Goal: Book appointment/travel/reservation

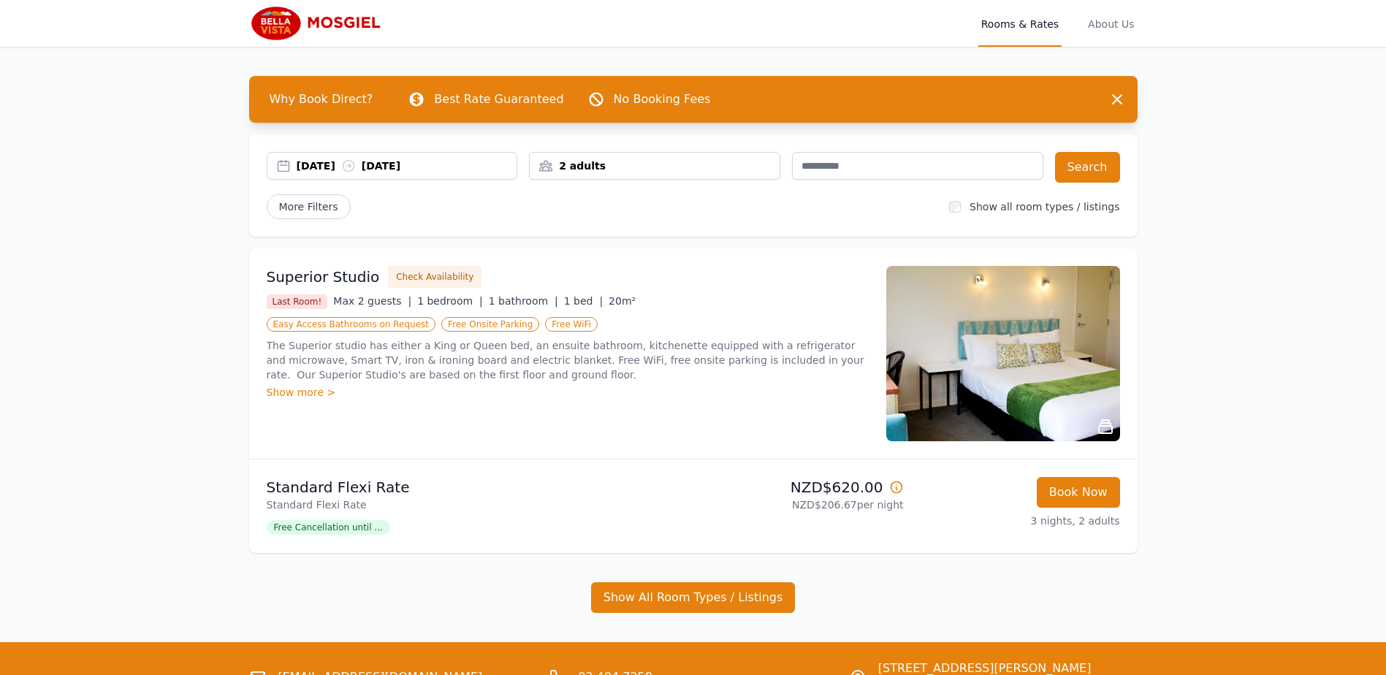
click at [557, 167] on div "2 adults" at bounding box center [655, 166] width 250 height 15
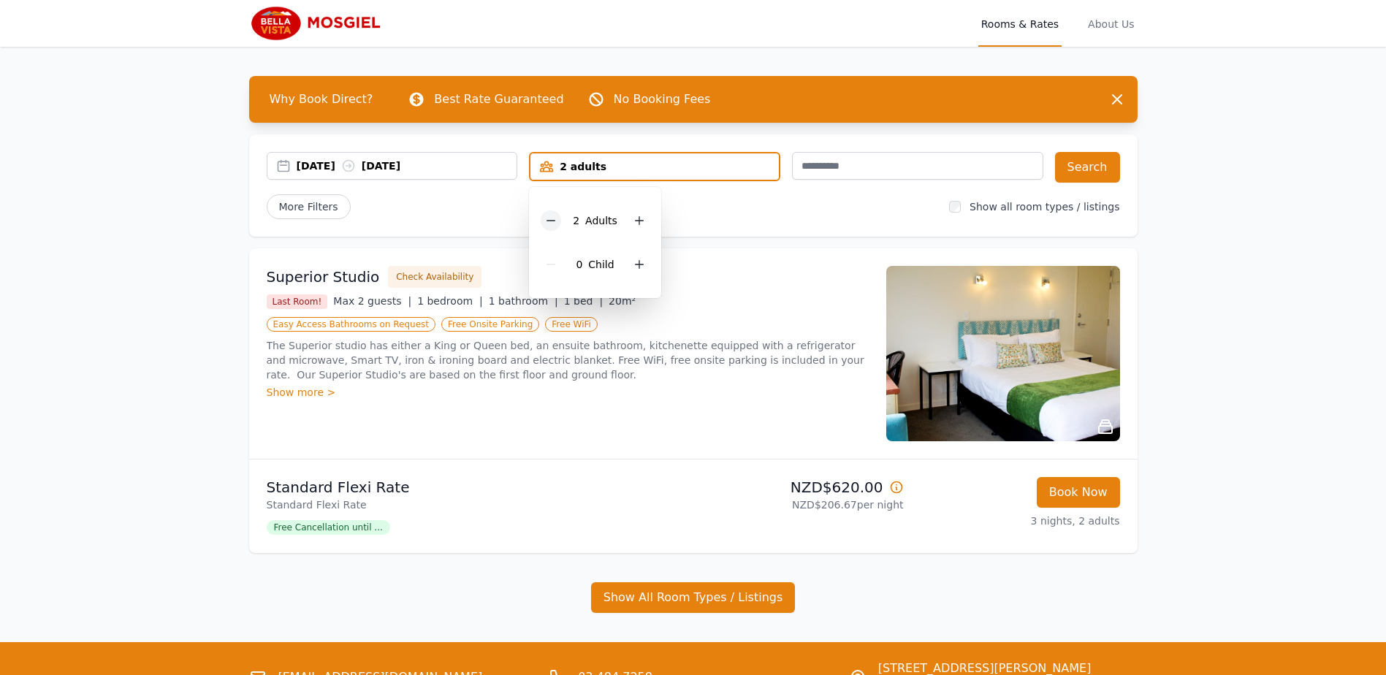
click at [544, 218] on div at bounding box center [551, 220] width 20 height 20
click at [1232, 277] on div "Open main menu Rooms & Rates About Us Why Book Direct? Best Rate Guaranteed No …" at bounding box center [693, 372] width 1386 height 744
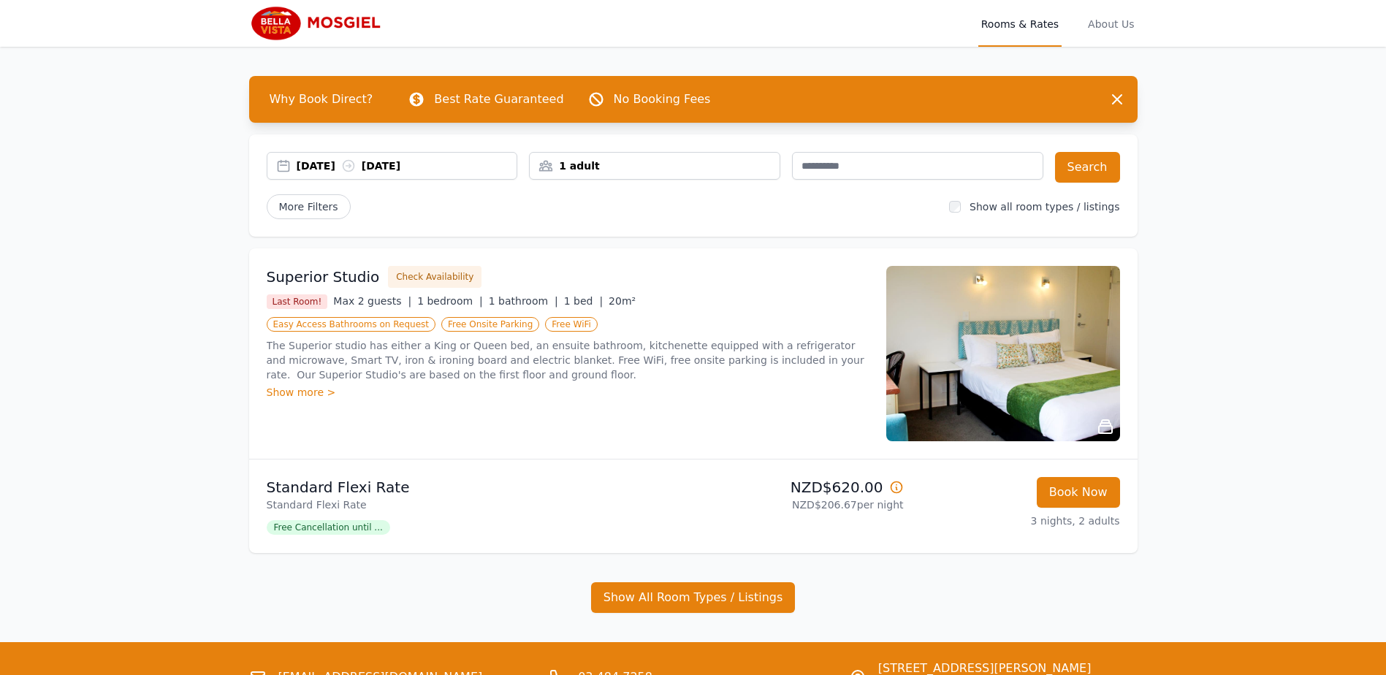
scroll to position [49, 0]
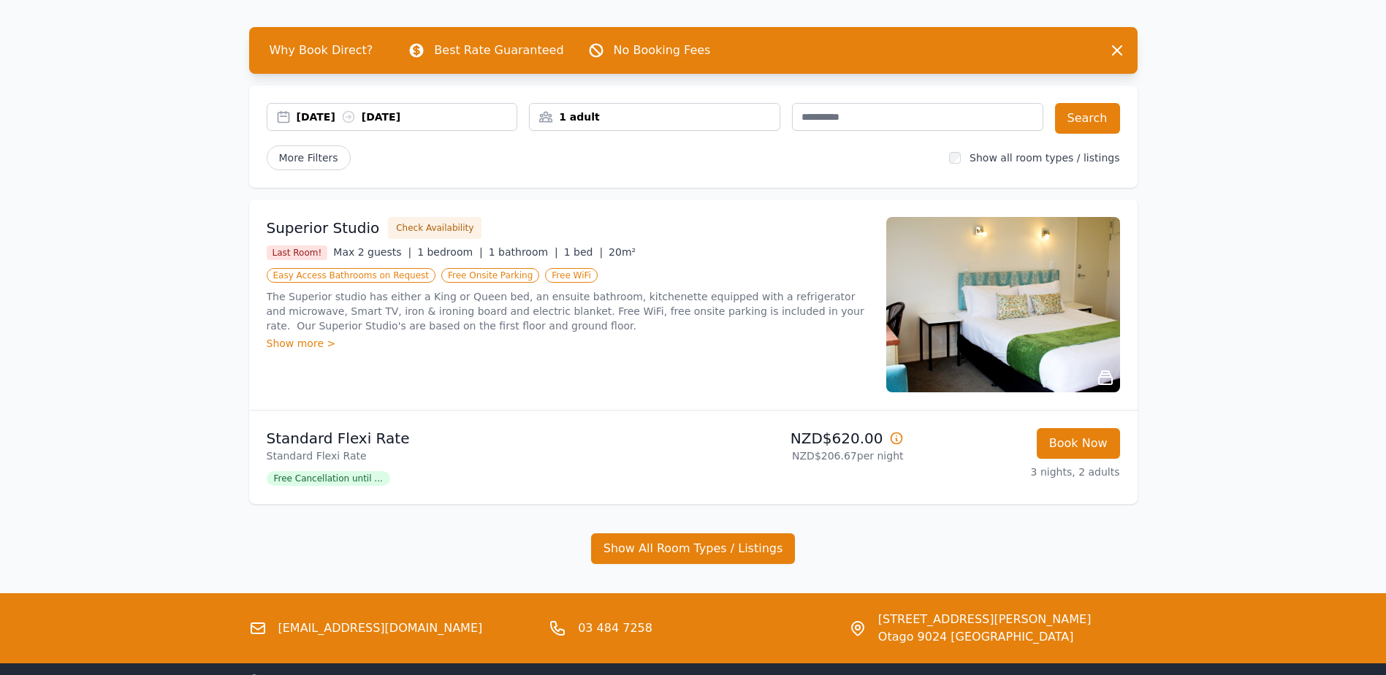
click at [311, 344] on div "Show more >" at bounding box center [568, 343] width 602 height 15
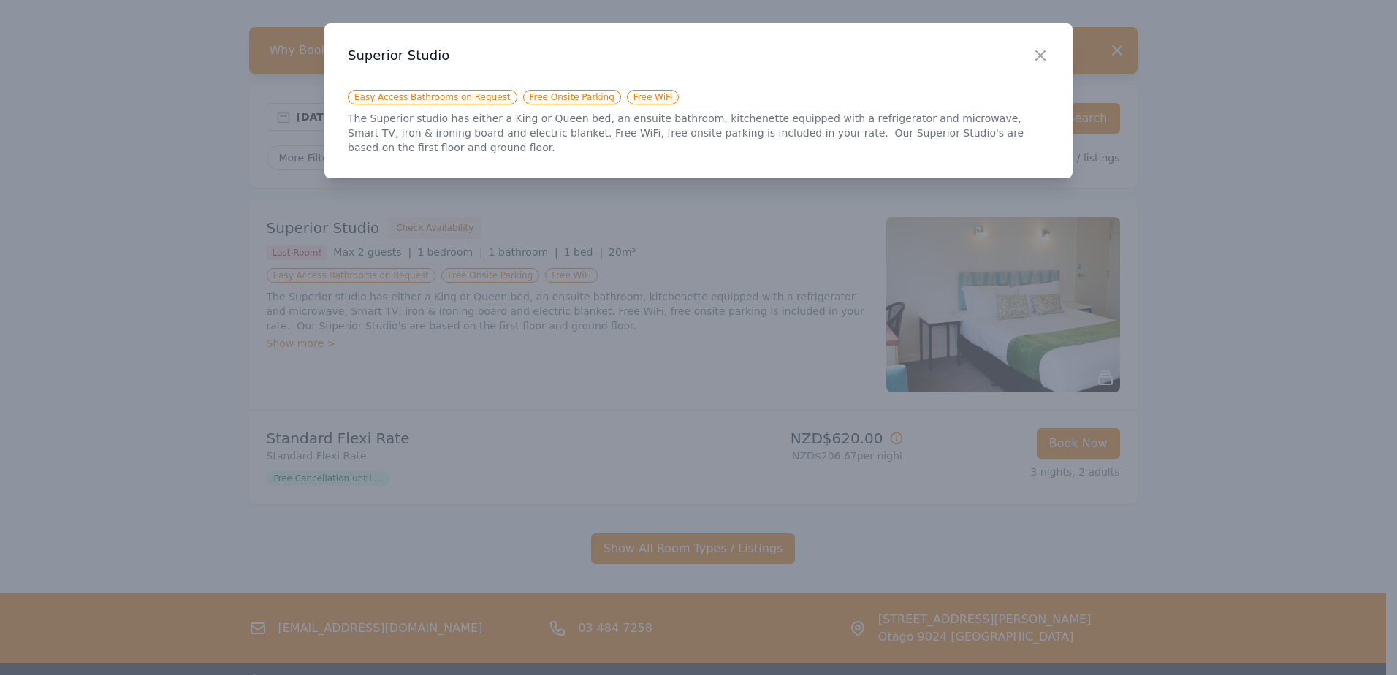
click at [500, 347] on div at bounding box center [698, 337] width 1397 height 675
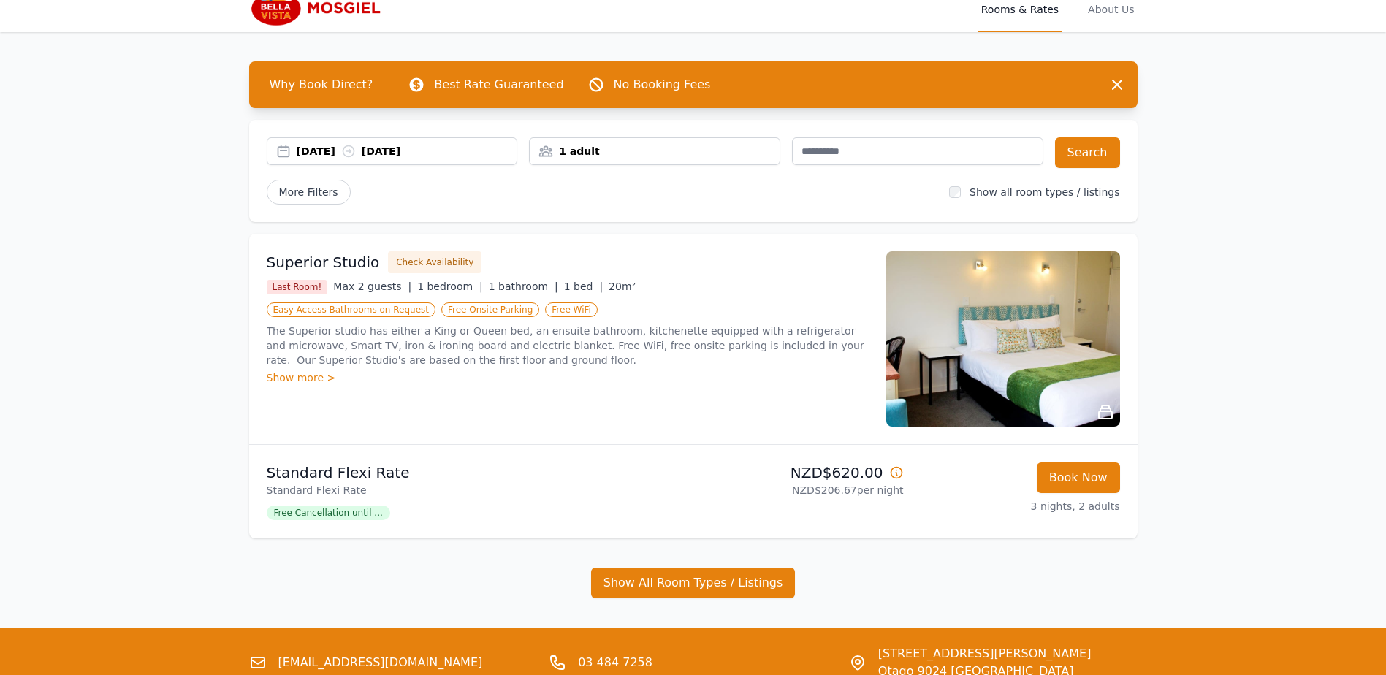
scroll to position [0, 0]
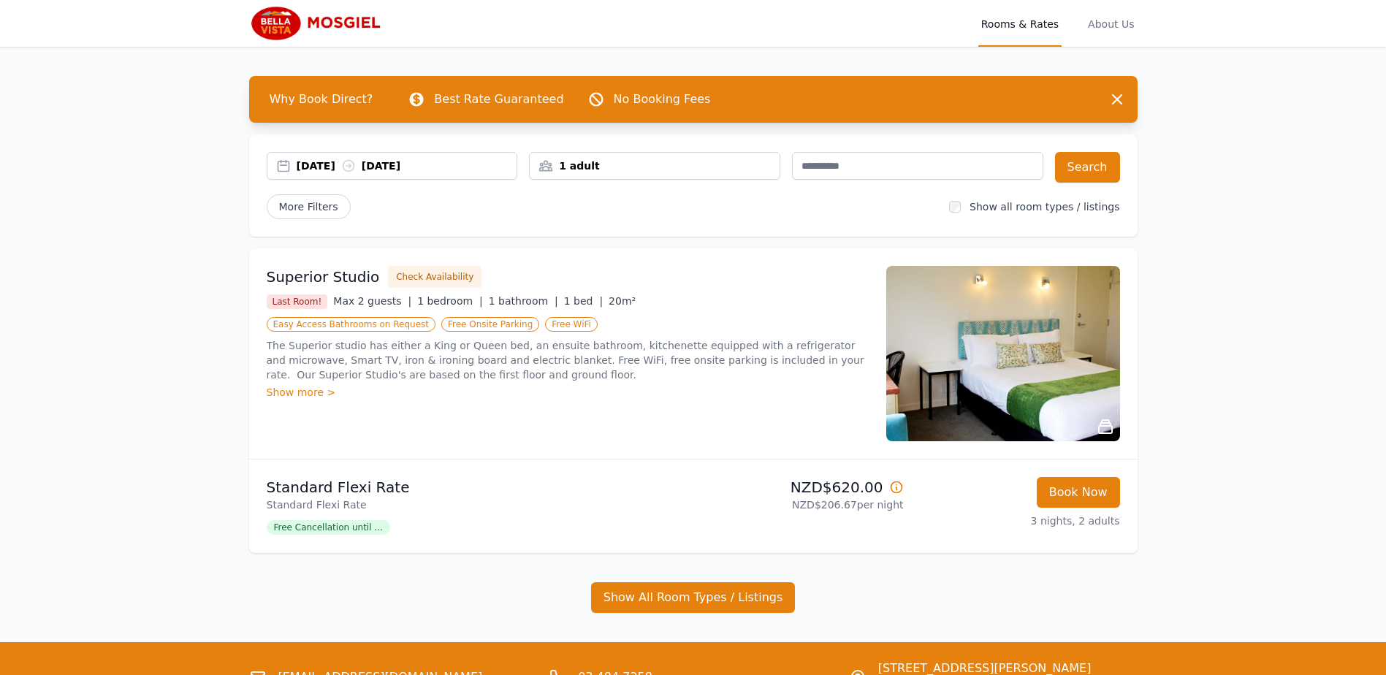
click at [1074, 351] on img at bounding box center [1003, 353] width 234 height 175
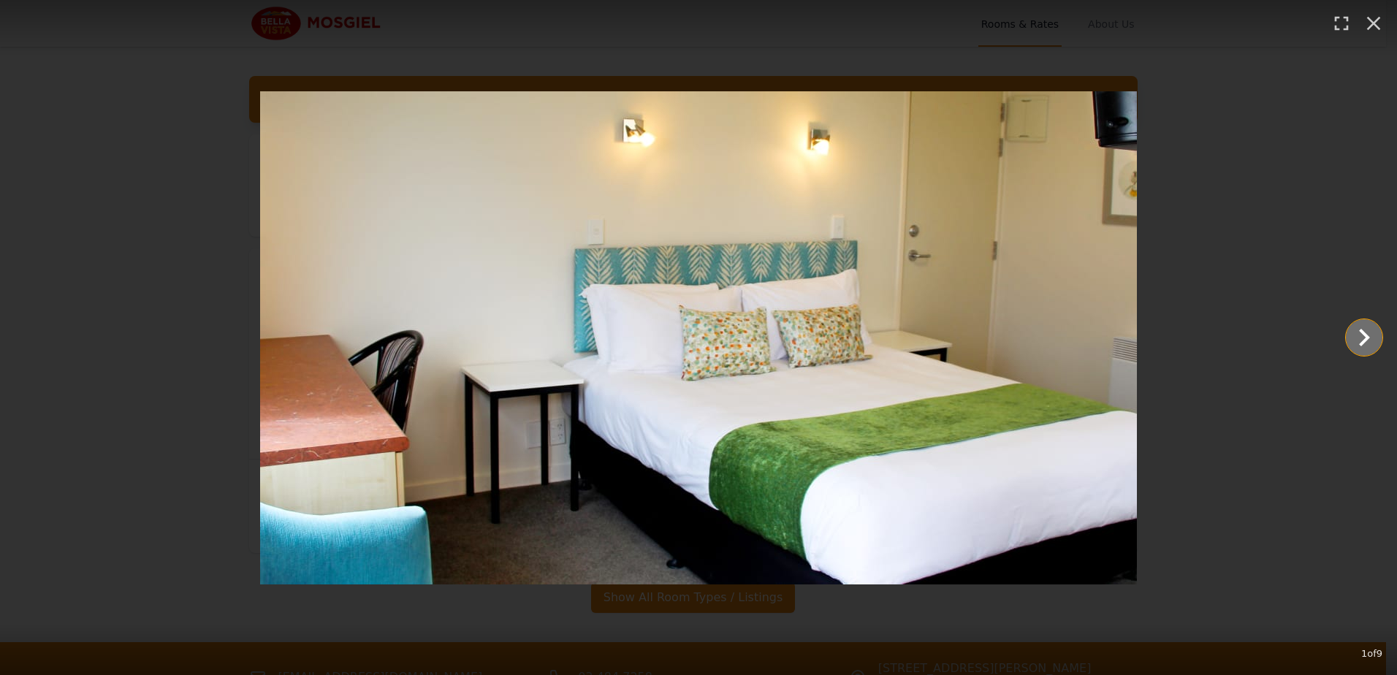
click at [1374, 336] on icon "Show slide 2 of 9" at bounding box center [1363, 337] width 35 height 35
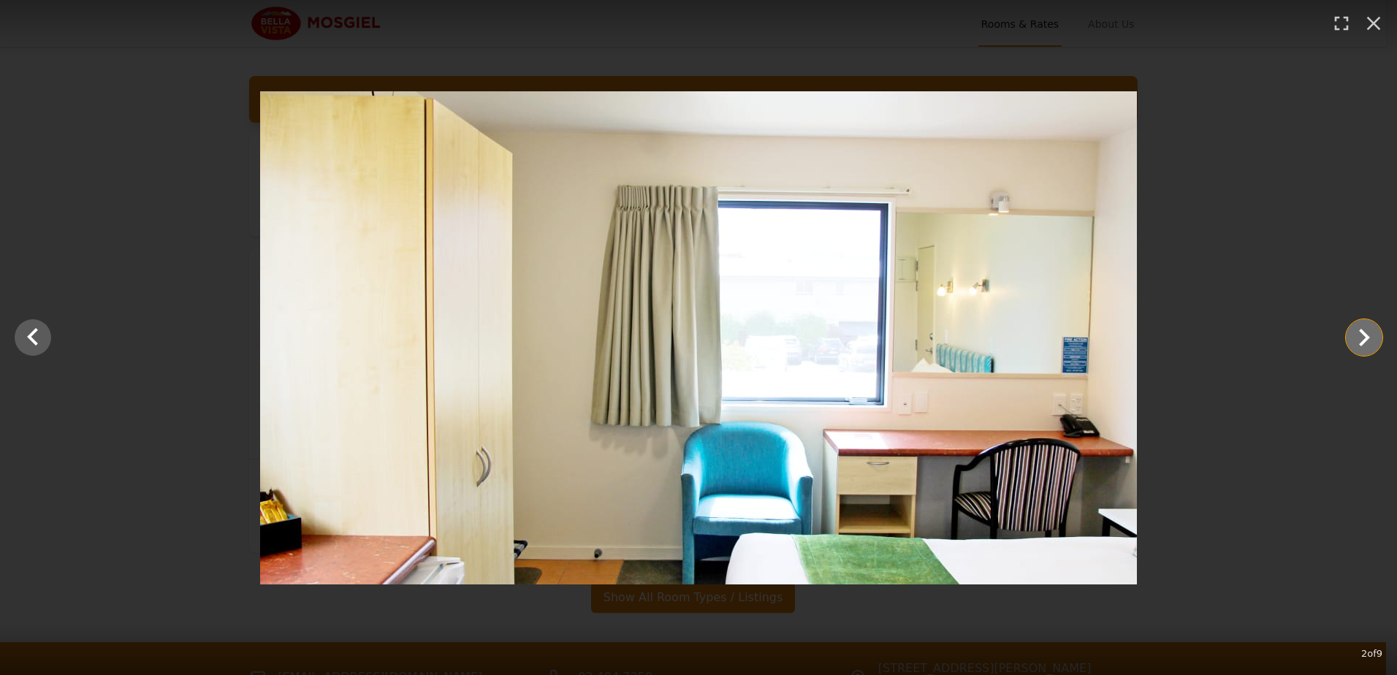
click at [1360, 339] on icon "Show slide 3 of 9" at bounding box center [1363, 337] width 35 height 35
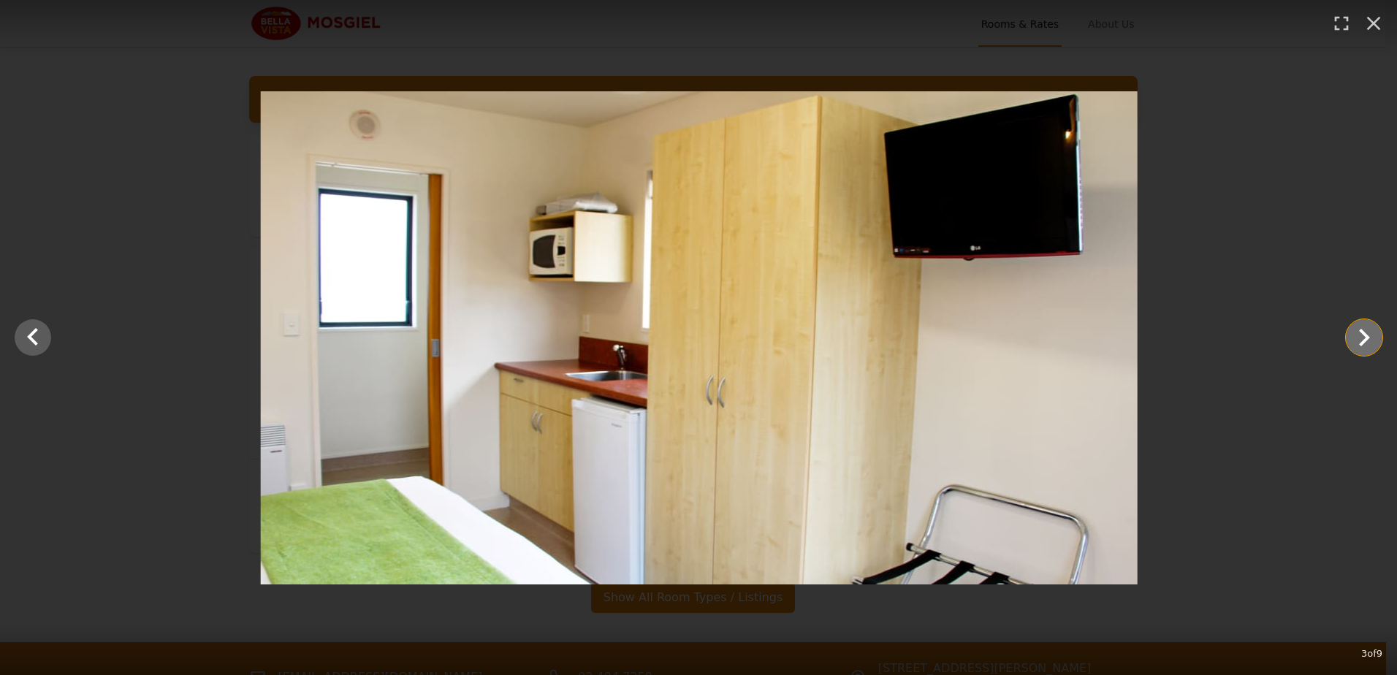
click at [1360, 339] on icon "Show slide 4 of 9" at bounding box center [1363, 337] width 35 height 35
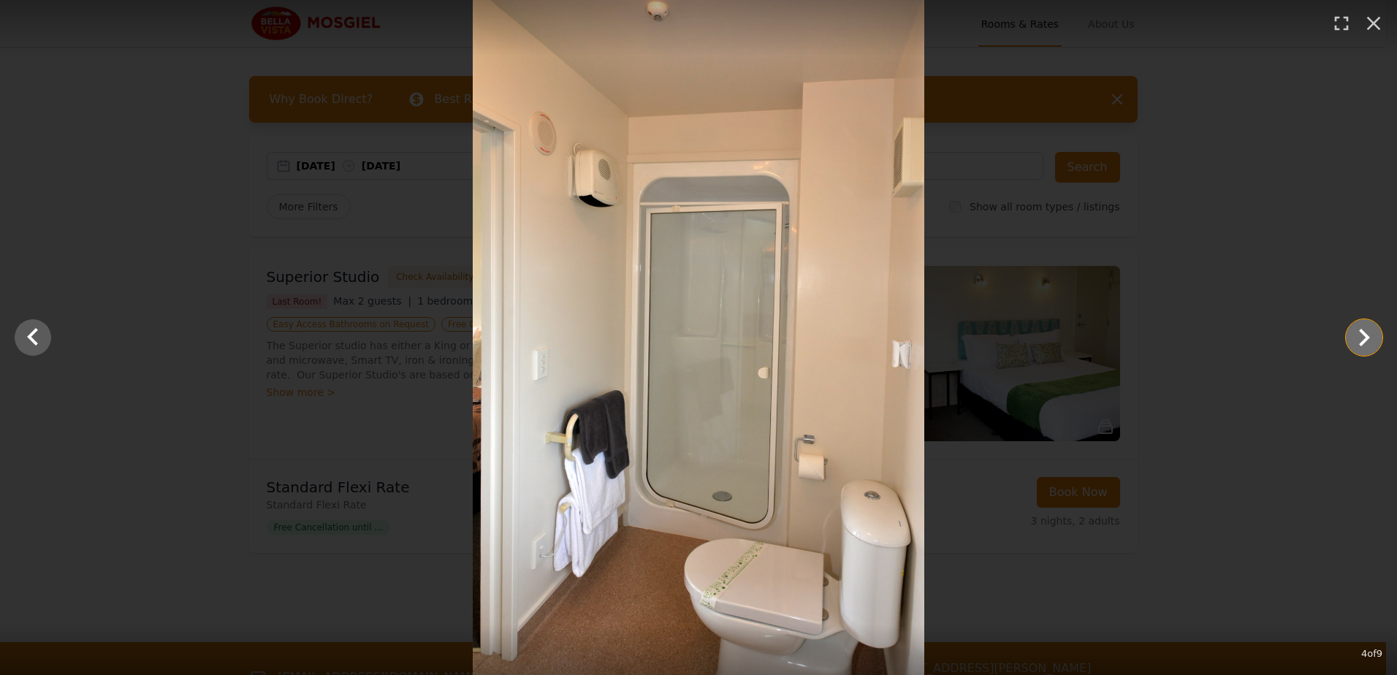
click at [1360, 339] on icon "Show slide 5 of 9" at bounding box center [1363, 337] width 35 height 35
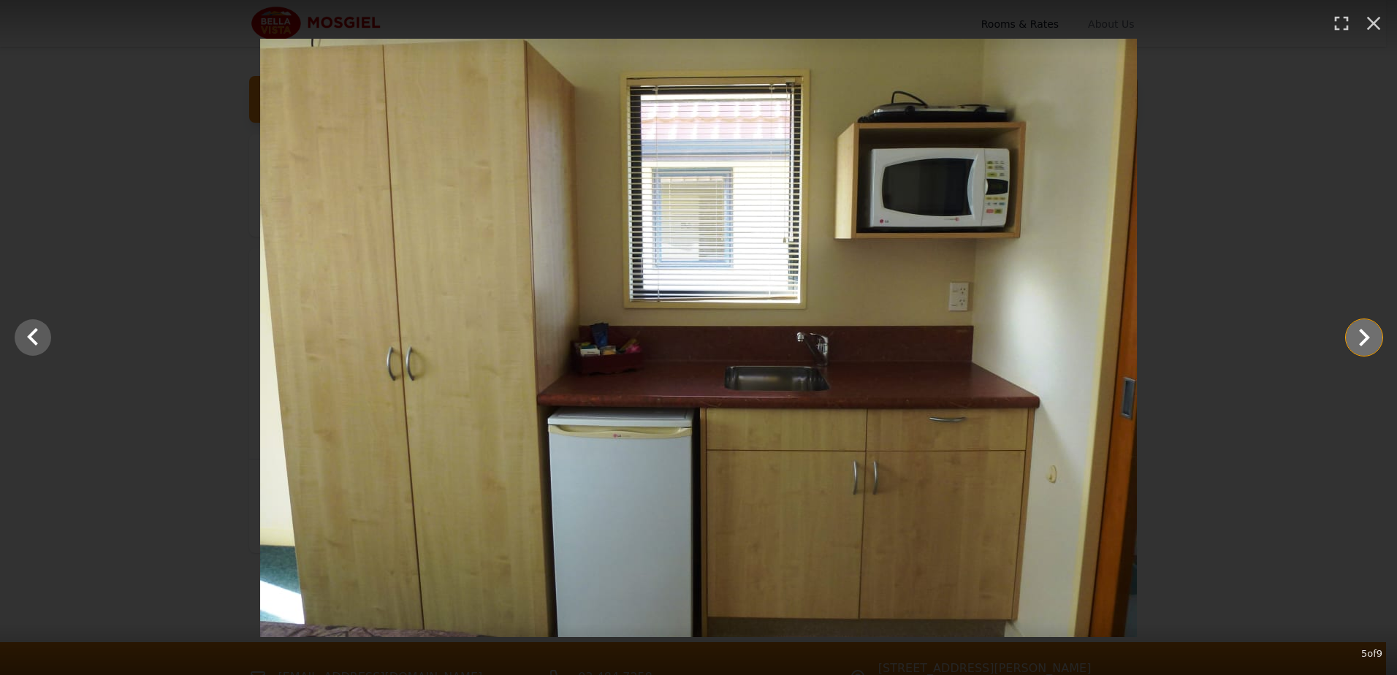
click at [1360, 339] on icon "Show slide 6 of 9" at bounding box center [1363, 337] width 35 height 35
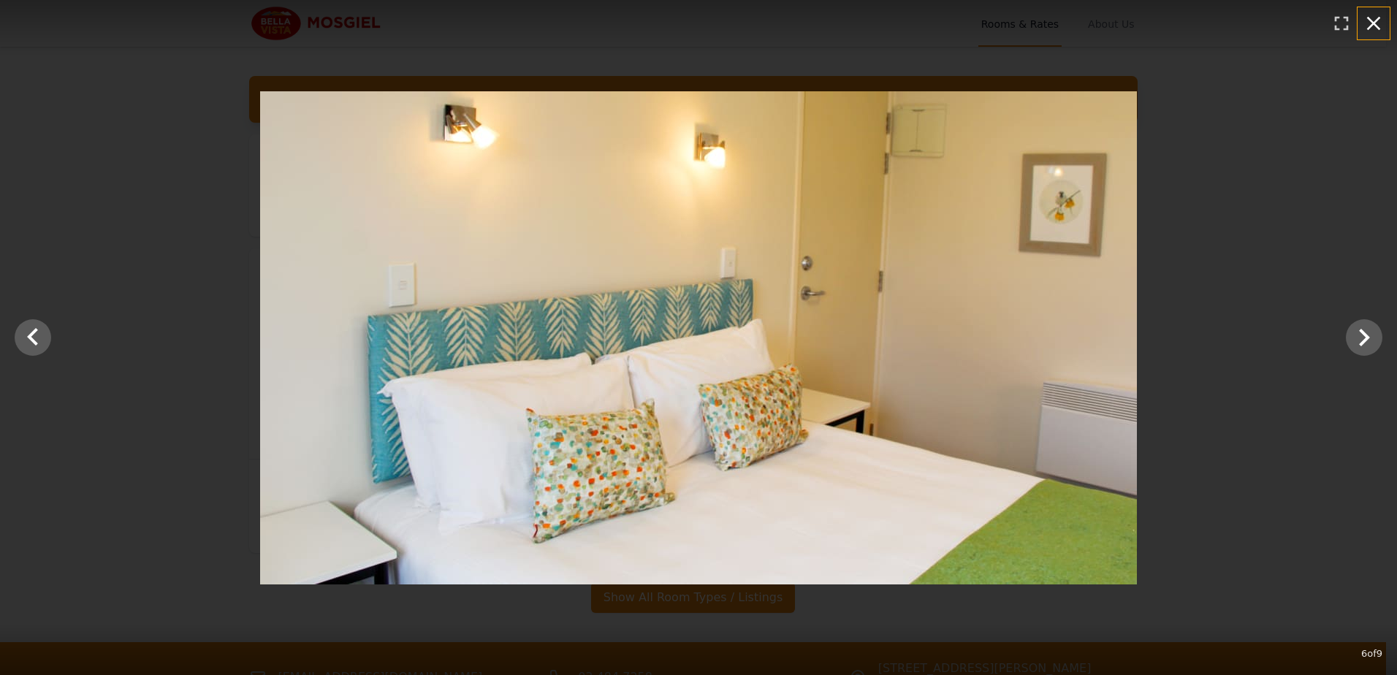
click at [1362, 20] on icon "button" at bounding box center [1373, 23] width 23 height 23
